Goal: Find specific page/section: Find specific page/section

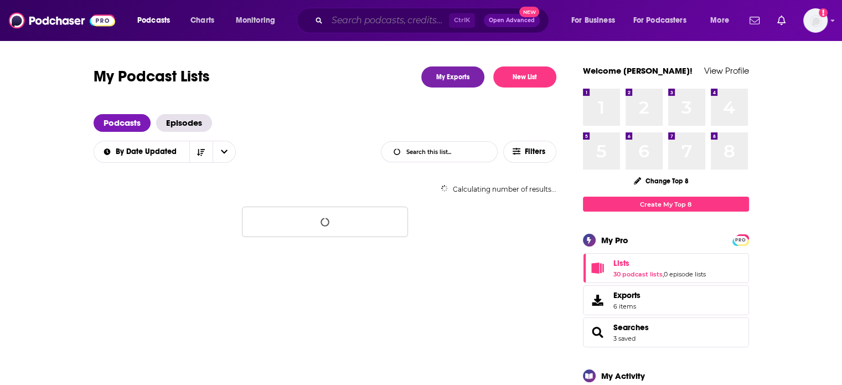
click at [344, 22] on input "Search podcasts, credits, & more..." at bounding box center [388, 21] width 122 height 18
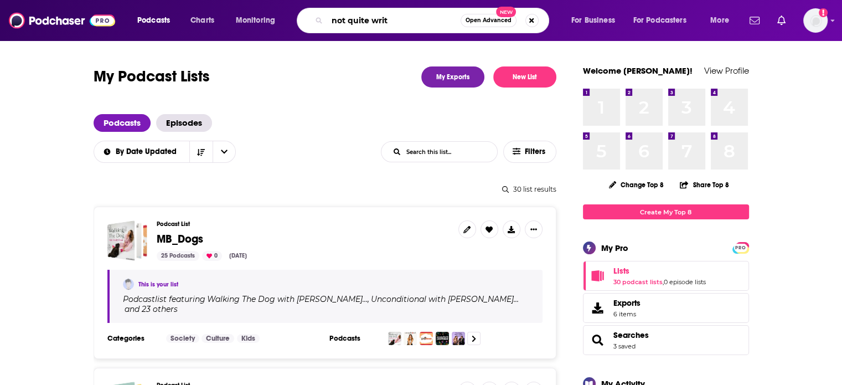
type input "not quite write"
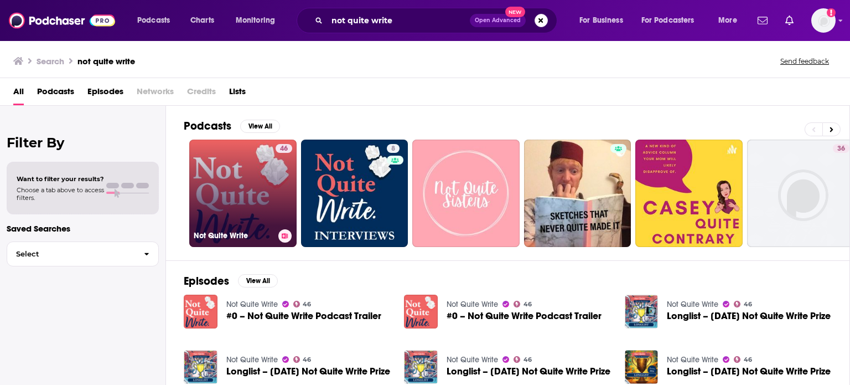
click at [268, 190] on link "46 Not Quite Write" at bounding box center [242, 192] width 107 height 107
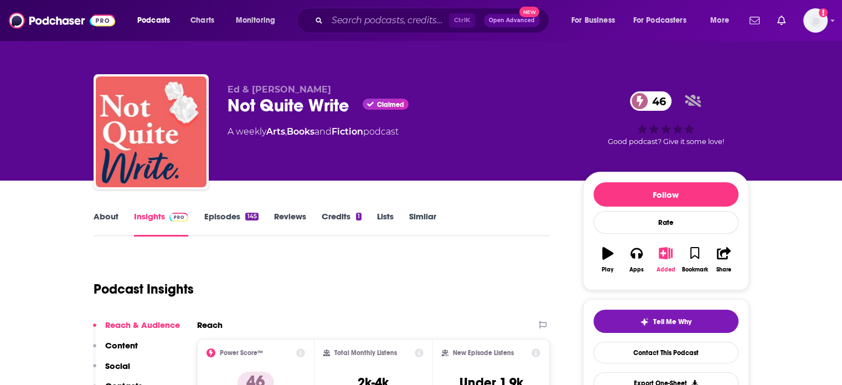
click at [669, 253] on icon "button" at bounding box center [666, 253] width 14 height 12
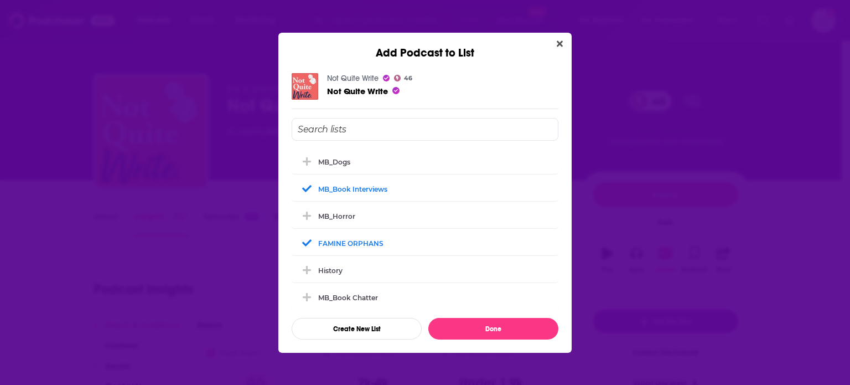
click at [412, 200] on div "MB_Dogs MB_Book Interviews MB_Horror FAMINE ORPHANS History MB_Book Chatter SHA…" at bounding box center [425, 228] width 267 height 159
click at [308, 244] on icon "Add Podcast To List" at bounding box center [307, 242] width 8 height 10
click at [304, 194] on div "MB_Book Interviews" at bounding box center [425, 188] width 267 height 24
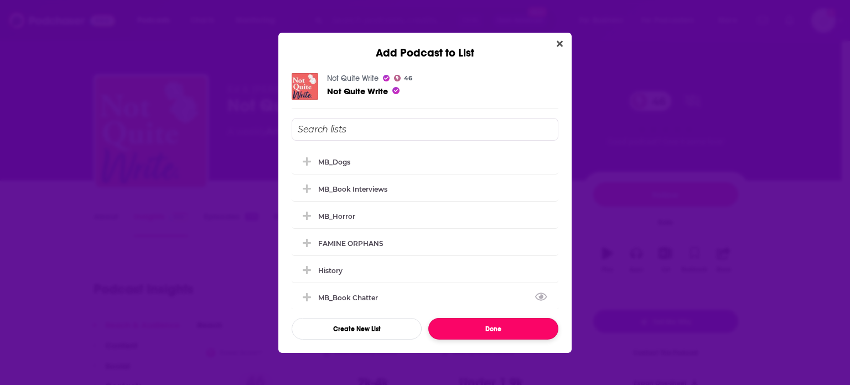
click at [482, 332] on button "Done" at bounding box center [493, 329] width 130 height 22
